Goal: Find contact information: Find contact information

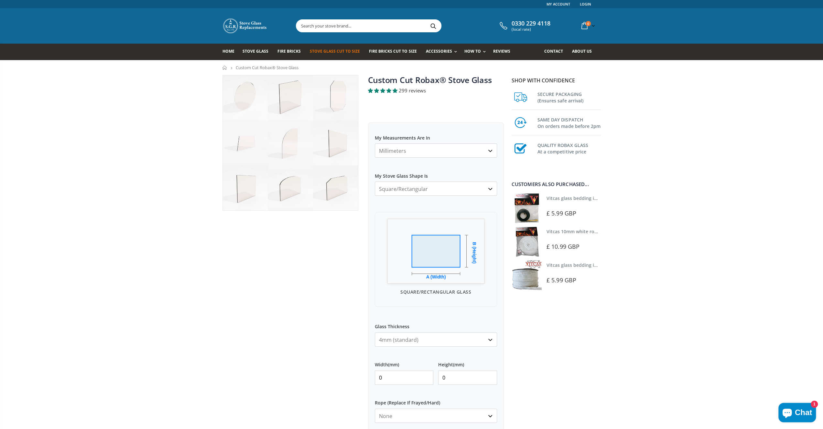
click at [559, 50] on span "Contact" at bounding box center [553, 50] width 19 height 5
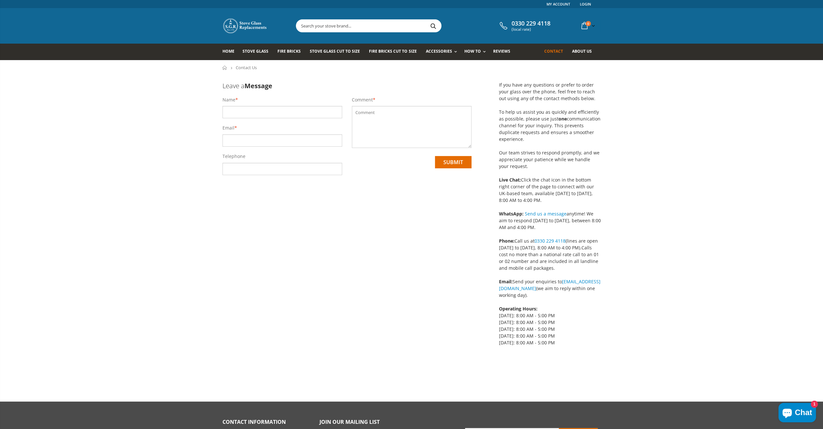
drag, startPoint x: 494, startPoint y: 289, endPoint x: 571, endPoint y: 289, distance: 77.3
click at [571, 289] on div "If you have any questions or prefer to order your glass over the phone, feel fr…" at bounding box center [541, 225] width 120 height 301
copy link "[EMAIL_ADDRESS][DOMAIN_NAME]"
